Goal: Navigation & Orientation: Find specific page/section

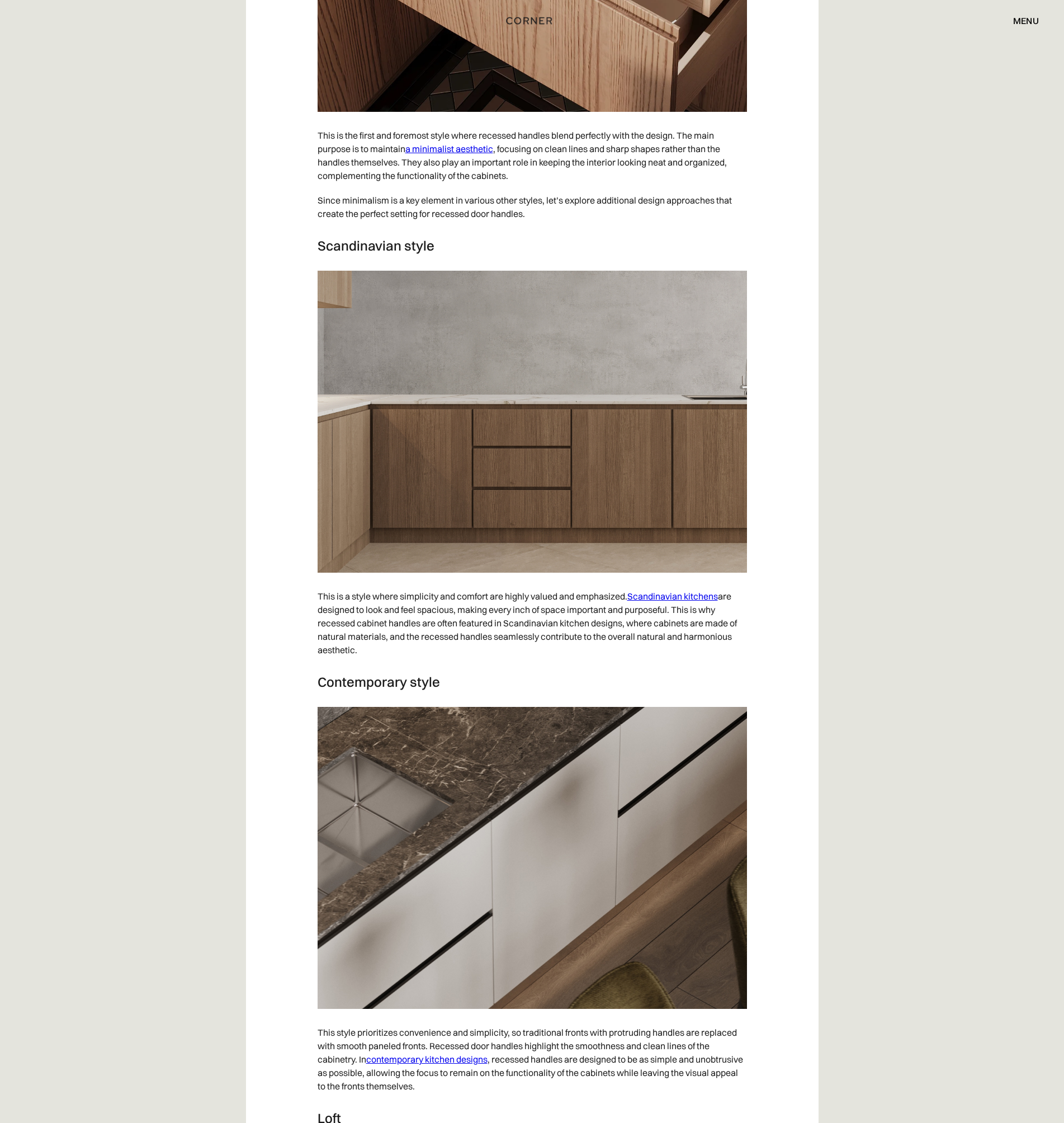
scroll to position [4632, 0]
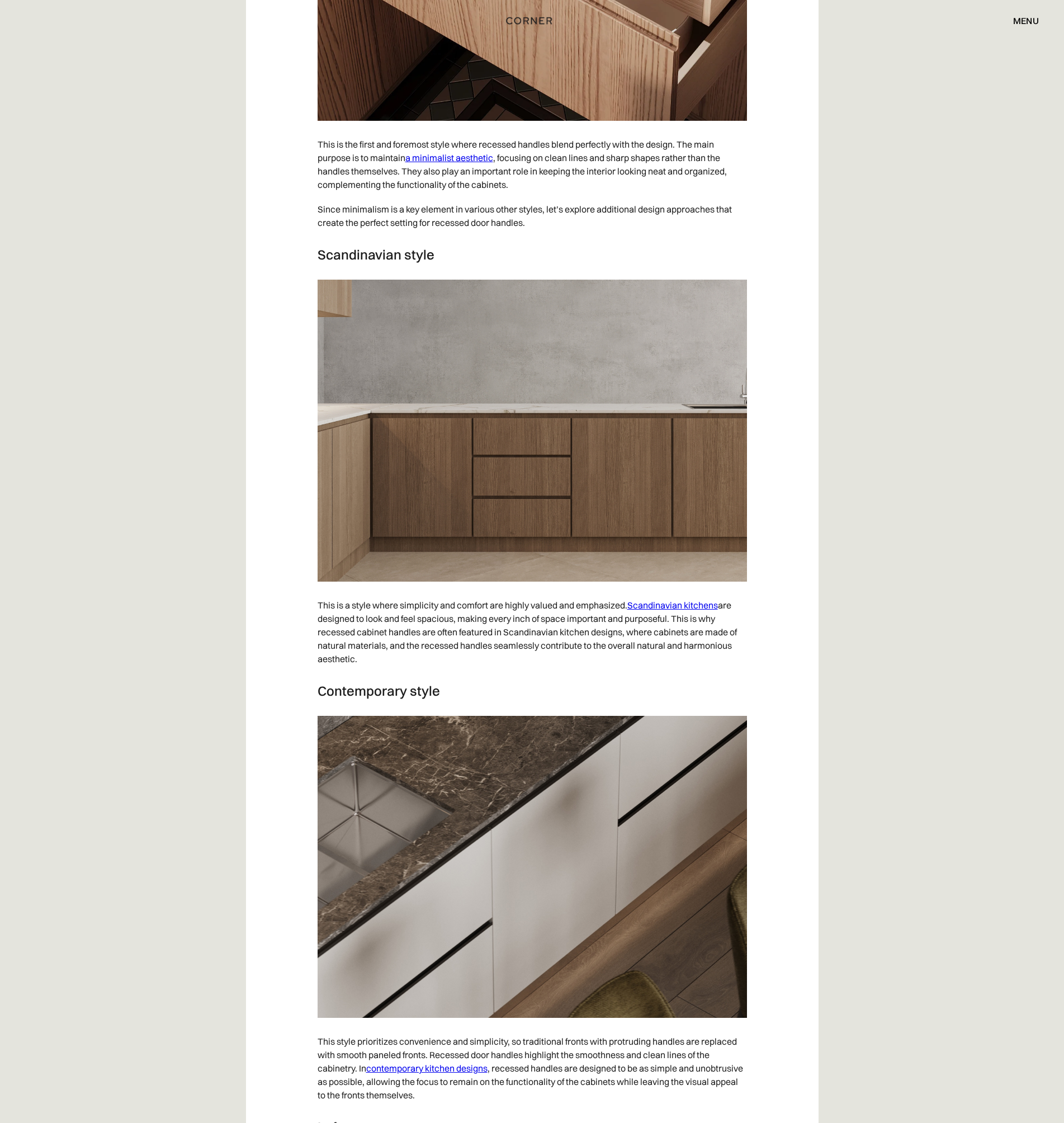
click at [657, 611] on link "Scandinavian kitchens" at bounding box center [673, 604] width 91 height 11
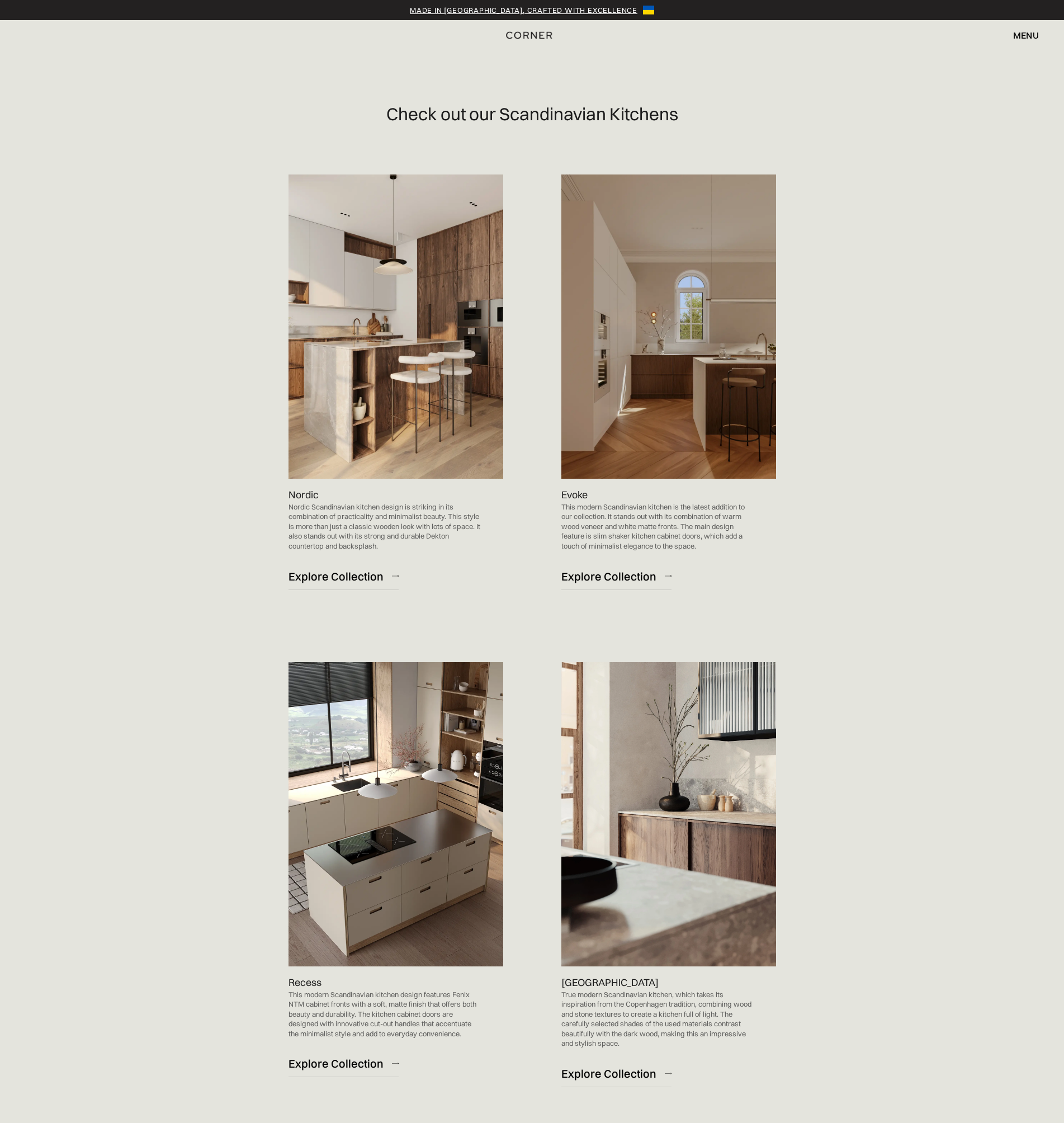
scroll to position [1174, 0]
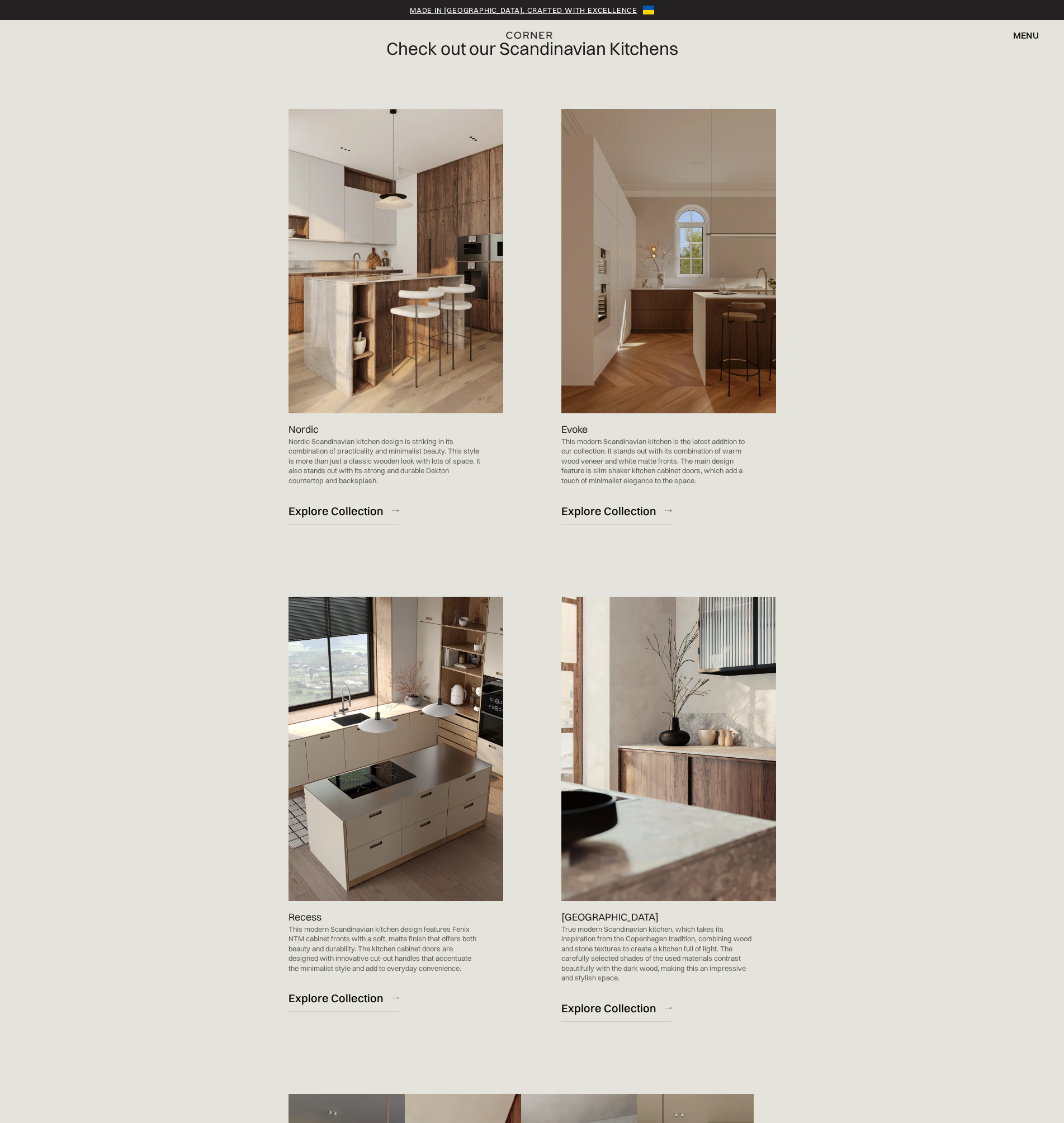
click at [678, 350] on img at bounding box center [668, 261] width 214 height 304
click at [623, 506] on div "Explore Collection" at bounding box center [609, 511] width 95 height 15
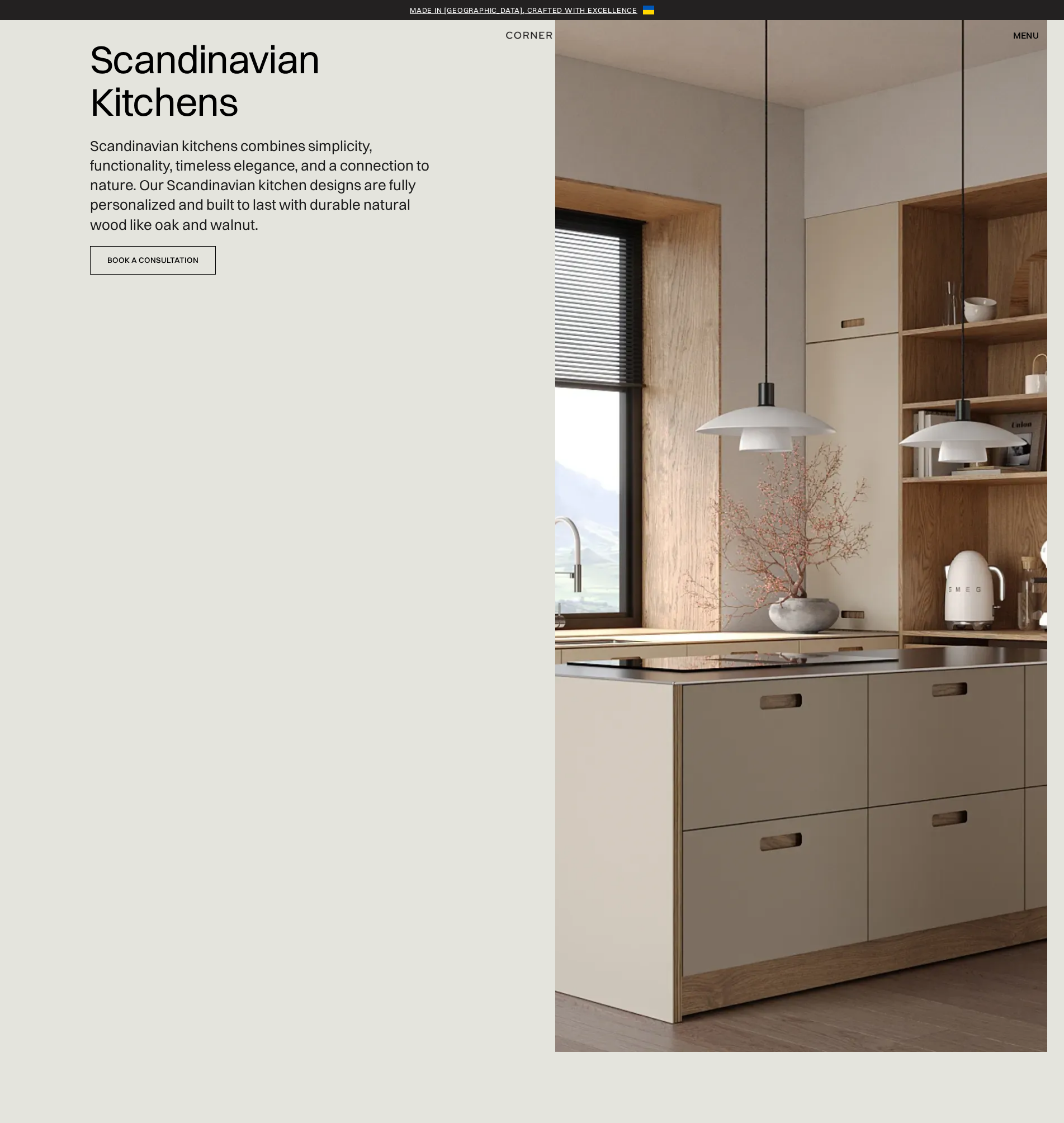
scroll to position [0, 0]
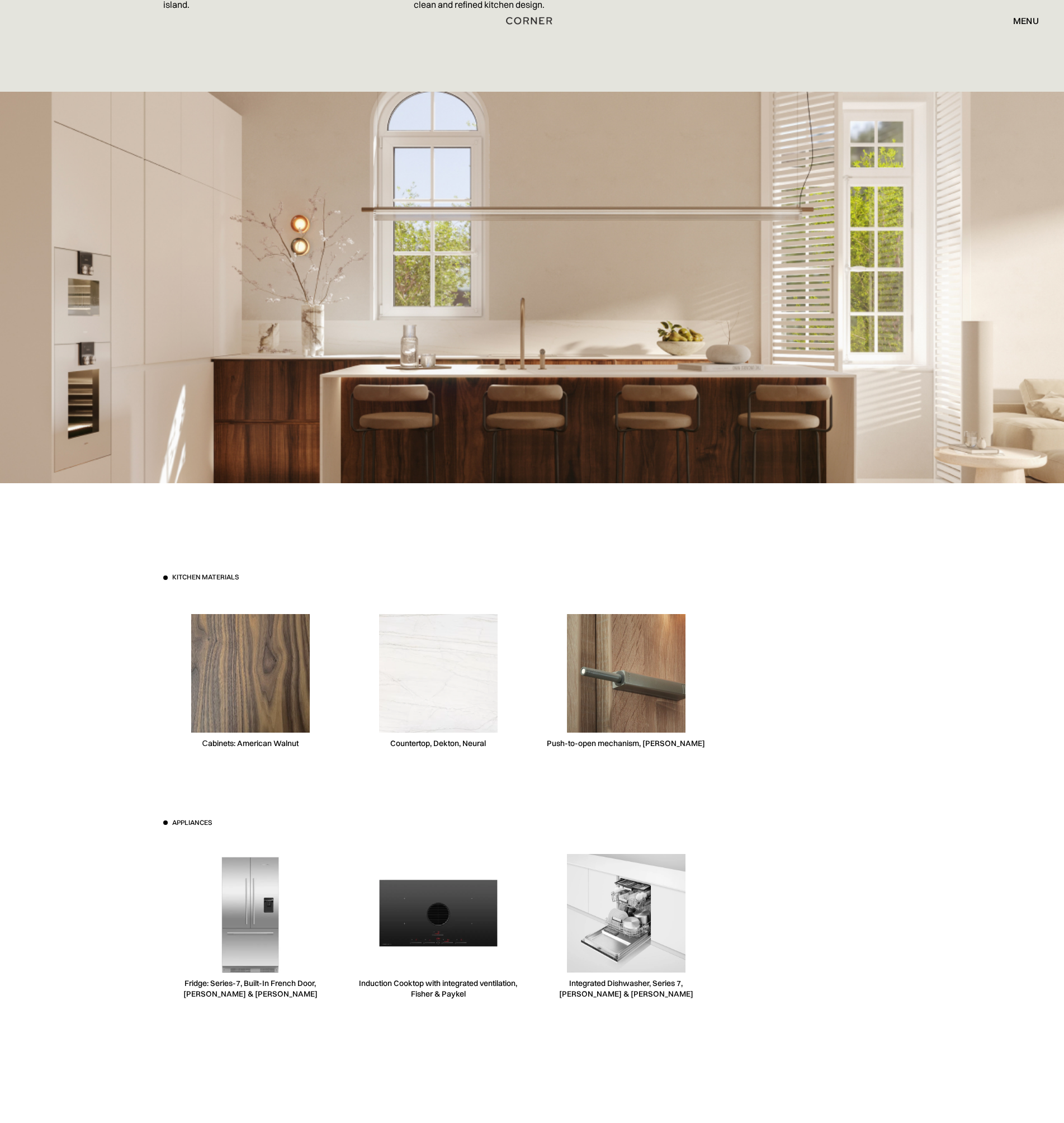
scroll to position [2180, 0]
